Goal: Task Accomplishment & Management: Manage account settings

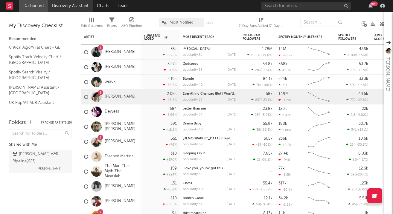
click at [77, 5] on link "Discovery Assistant" at bounding box center [70, 6] width 45 height 12
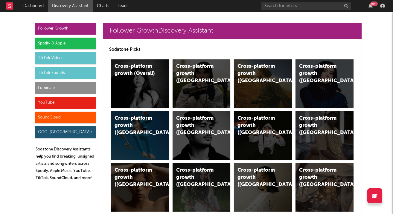
click at [366, 9] on div "99 +" at bounding box center [324, 6] width 126 height 12
click at [370, 9] on div "99 +" at bounding box center [324, 6] width 126 height 12
click at [370, 4] on div "99 +" at bounding box center [373, 3] width 7 height 4
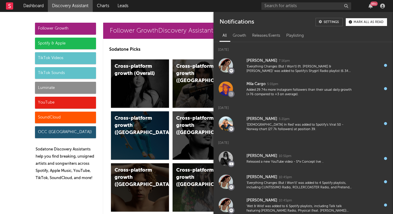
click at [363, 24] on button "Mark all as read" at bounding box center [366, 22] width 41 height 8
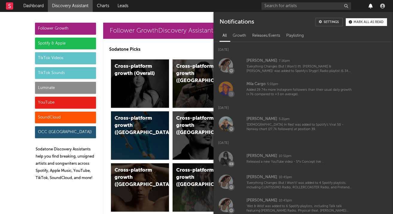
click at [371, 7] on icon "button" at bounding box center [370, 6] width 4 height 5
